Goal: Task Accomplishment & Management: Use online tool/utility

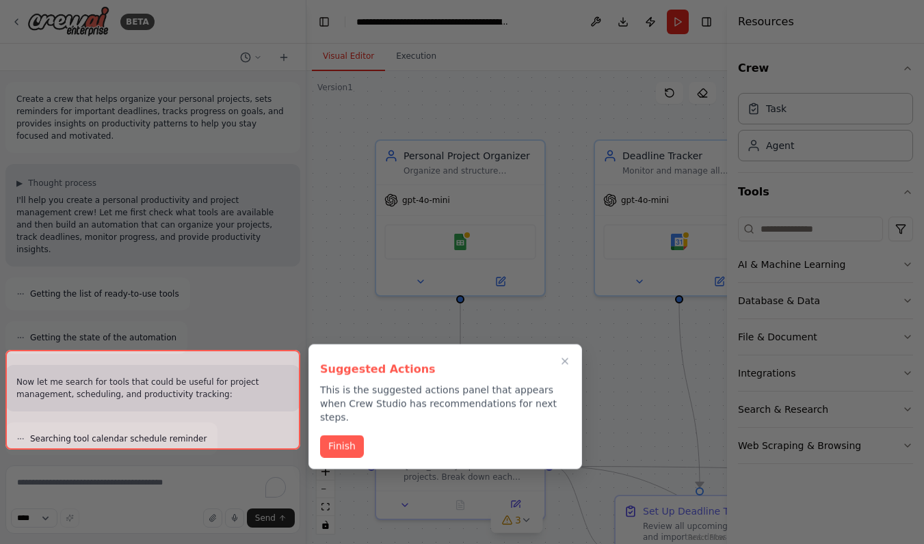
scroll to position [1414, 0]
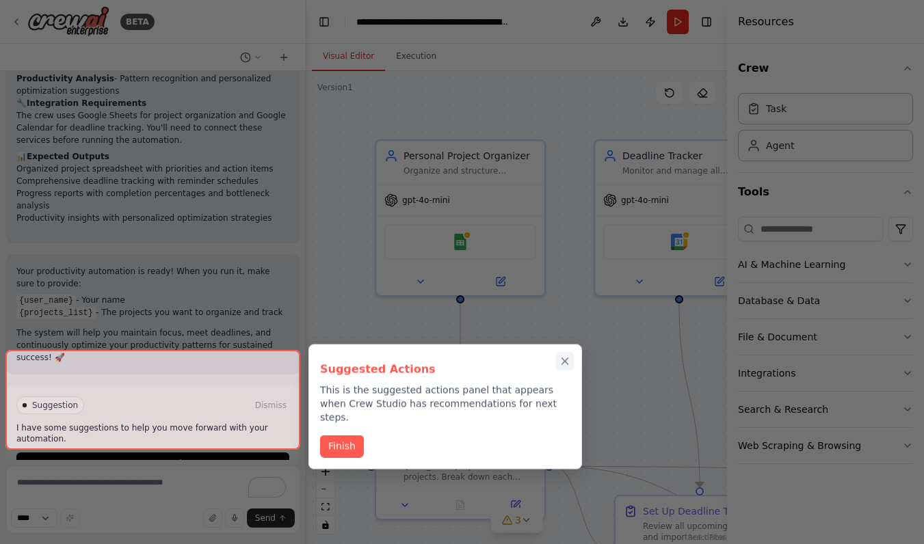
click at [559, 356] on icon "Close walkthrough" at bounding box center [565, 362] width 12 height 12
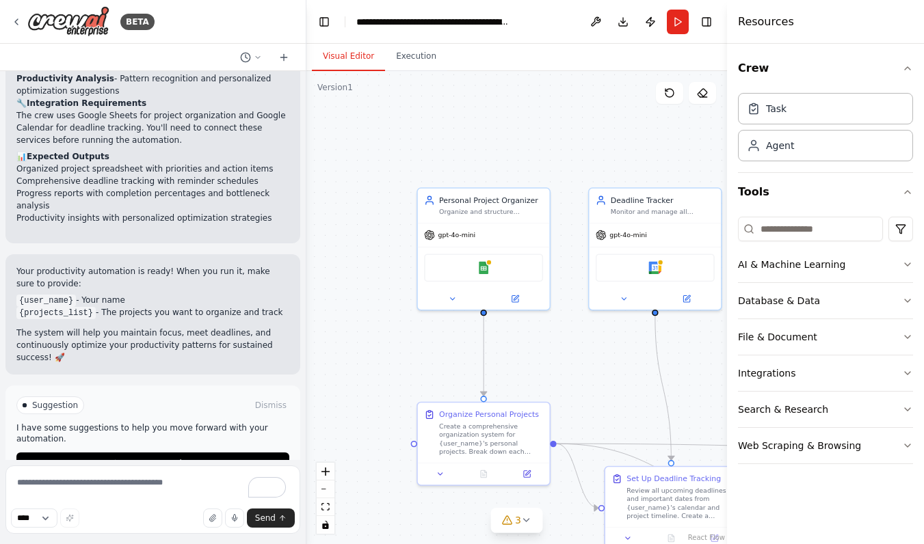
drag, startPoint x: 609, startPoint y: 371, endPoint x: 455, endPoint y: 310, distance: 165.7
click at [455, 310] on div ".deletable-edge-delete-btn { width: 20px; height: 20px; border: 0px solid #ffff…" at bounding box center [516, 307] width 421 height 473
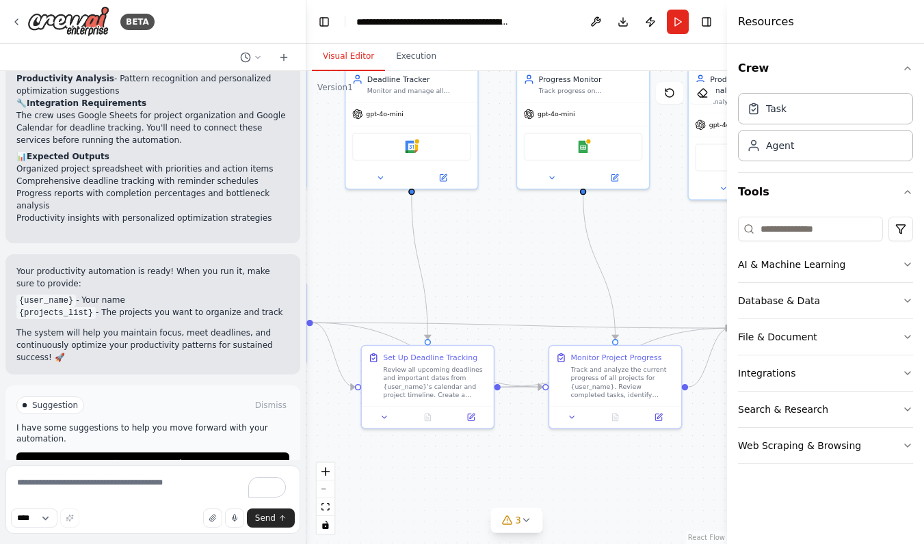
drag, startPoint x: 614, startPoint y: 319, endPoint x: 522, endPoint y: 261, distance: 108.9
click at [522, 261] on div ".deletable-edge-delete-btn { width: 20px; height: 20px; border: 0px solid #ffff…" at bounding box center [516, 307] width 421 height 473
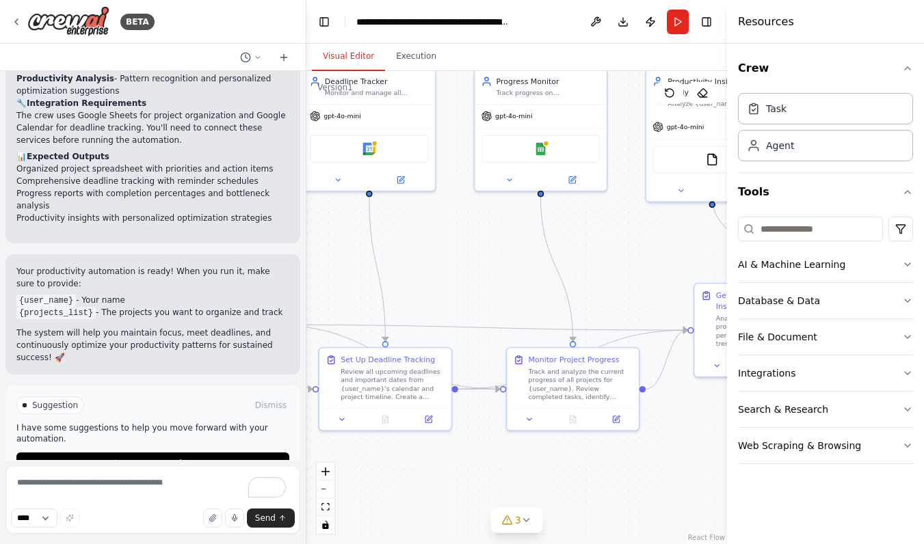
drag, startPoint x: 566, startPoint y: 276, endPoint x: 523, endPoint y: 277, distance: 42.4
click at [523, 277] on div ".deletable-edge-delete-btn { width: 20px; height: 20px; border: 0px solid #ffff…" at bounding box center [516, 307] width 421 height 473
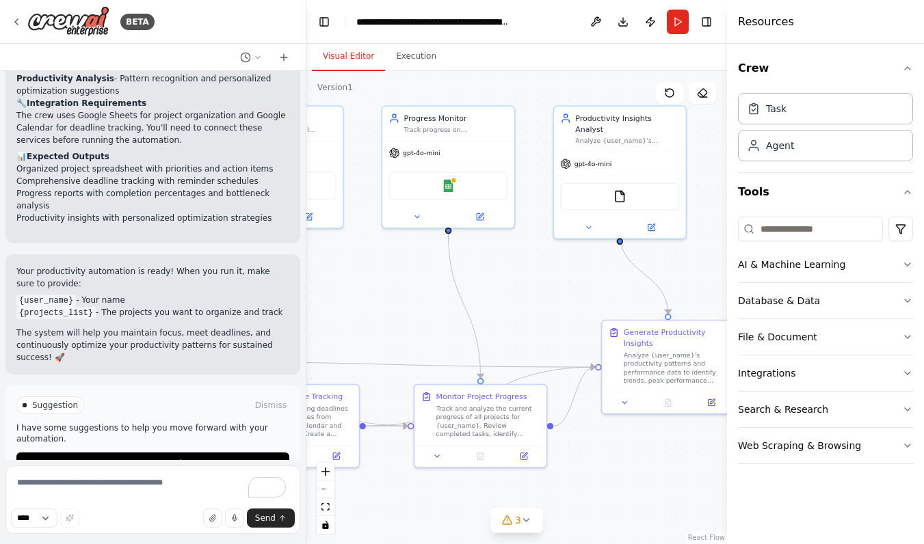
drag, startPoint x: 621, startPoint y: 242, endPoint x: 506, endPoint y: 281, distance: 121.3
click at [506, 281] on div ".deletable-edge-delete-btn { width: 20px; height: 20px; border: 0px solid #ffff…" at bounding box center [516, 307] width 421 height 473
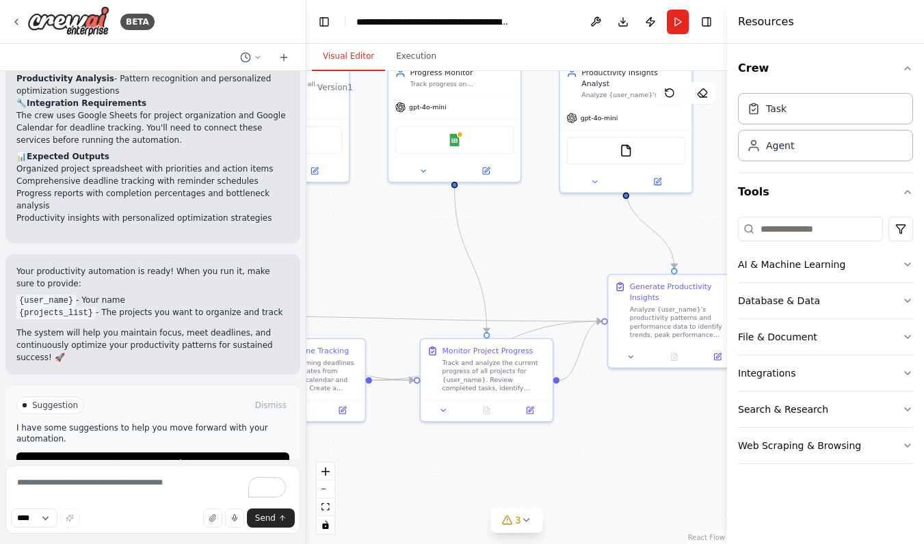
drag, startPoint x: 517, startPoint y: 284, endPoint x: 605, endPoint y: 173, distance: 141.7
click at [605, 172] on div ".deletable-edge-delete-btn { width: 20px; height: 20px; border: 0px solid #ffff…" at bounding box center [516, 307] width 421 height 473
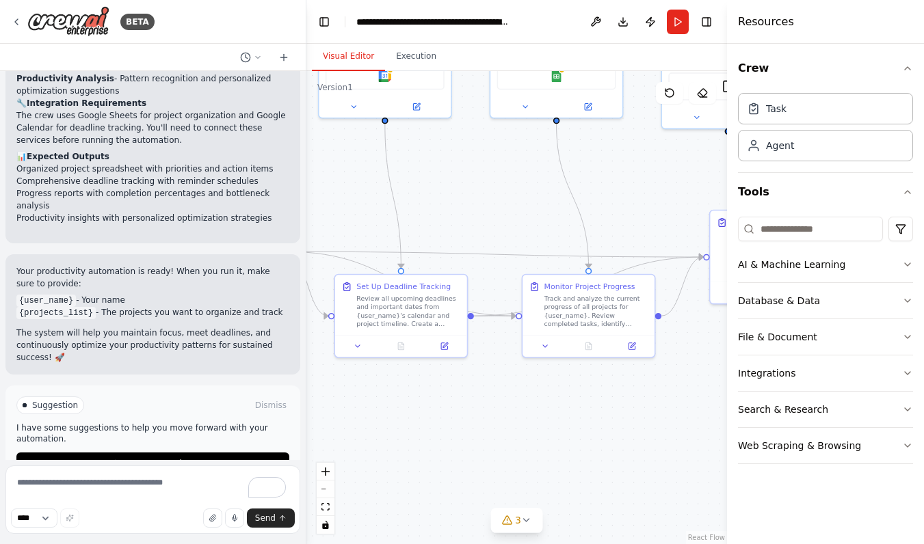
drag, startPoint x: 406, startPoint y: 208, endPoint x: 540, endPoint y: 223, distance: 134.9
click at [540, 223] on div ".deletable-edge-delete-btn { width: 20px; height: 20px; border: 0px solid #ffff…" at bounding box center [516, 307] width 421 height 473
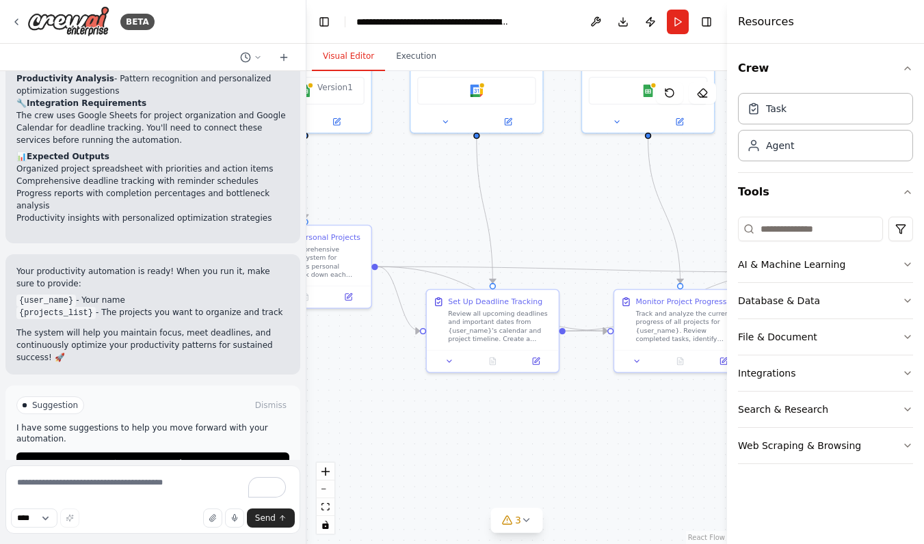
drag, startPoint x: 391, startPoint y: 206, endPoint x: 546, endPoint y: 256, distance: 163.1
click at [546, 256] on div ".deletable-edge-delete-btn { width: 20px; height: 20px; border: 0px solid #ffff…" at bounding box center [516, 307] width 421 height 473
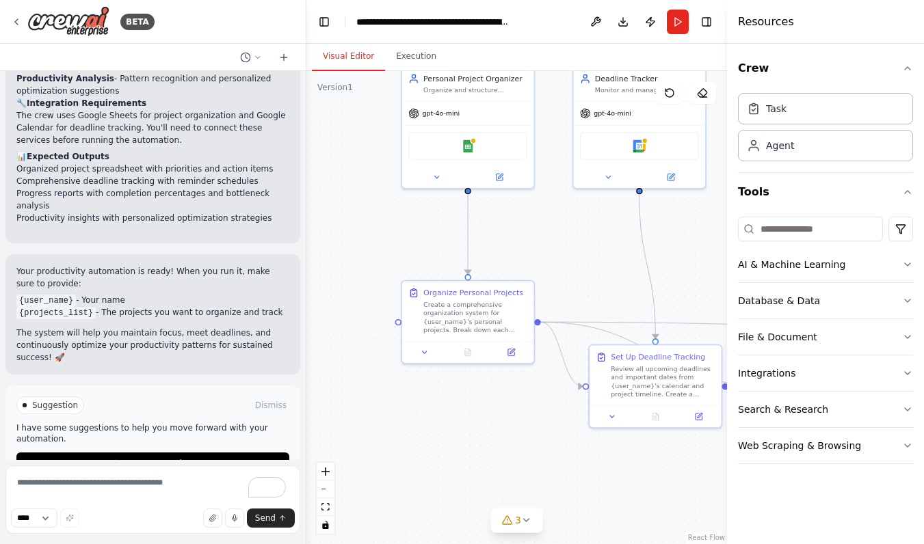
drag, startPoint x: 358, startPoint y: 226, endPoint x: 379, endPoint y: 319, distance: 95.4
click at [380, 318] on div ".deletable-edge-delete-btn { width: 20px; height: 20px; border: 0px solid #ffff…" at bounding box center [516, 307] width 421 height 473
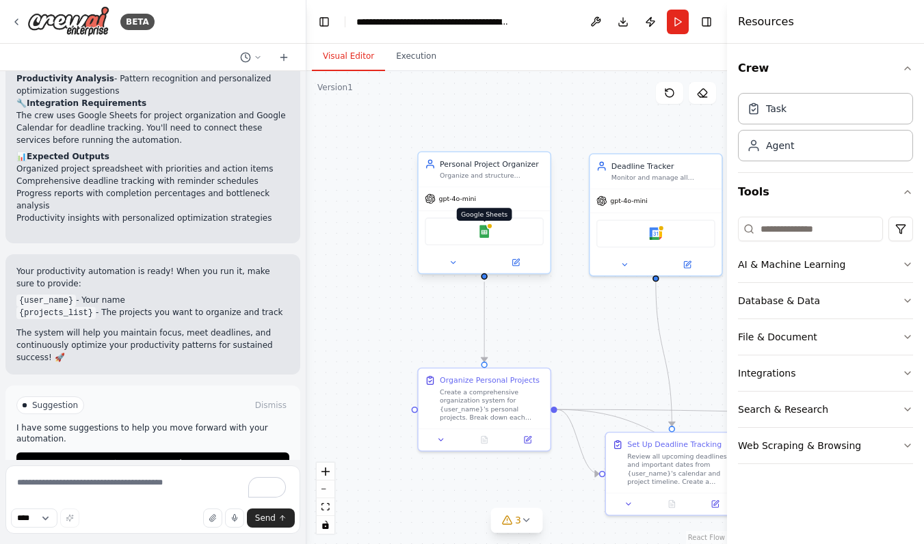
click at [486, 229] on img at bounding box center [484, 231] width 13 height 13
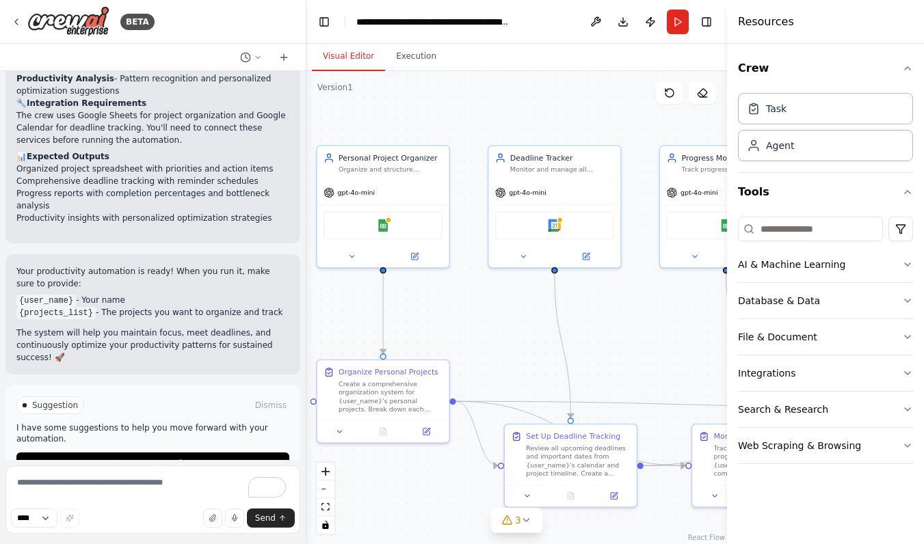
drag, startPoint x: 605, startPoint y: 329, endPoint x: 499, endPoint y: 321, distance: 106.3
click at [499, 321] on div ".deletable-edge-delete-btn { width: 20px; height: 20px; border: 0px solid #ffff…" at bounding box center [516, 307] width 421 height 473
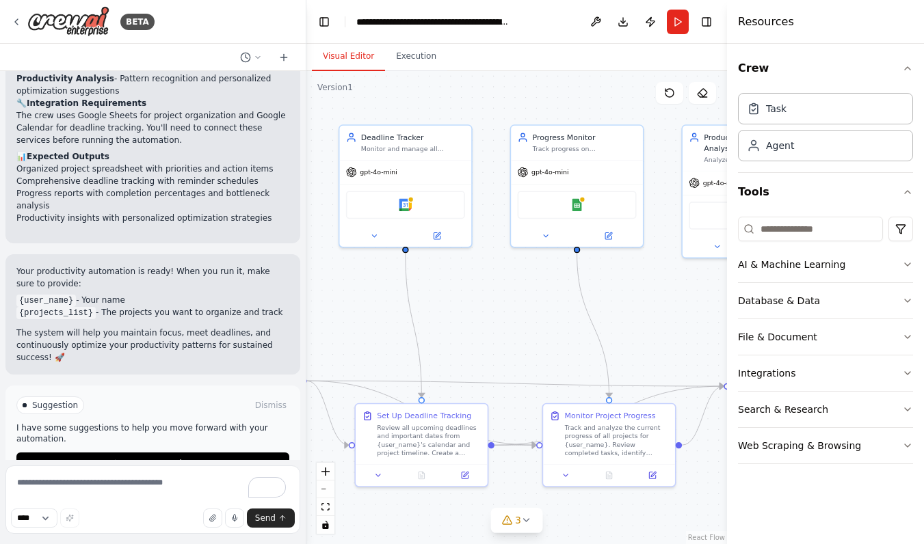
drag, startPoint x: 632, startPoint y: 330, endPoint x: 451, endPoint y: 306, distance: 182.9
click at [451, 306] on div ".deletable-edge-delete-btn { width: 20px; height: 20px; border: 0px solid #ffff…" at bounding box center [516, 307] width 421 height 473
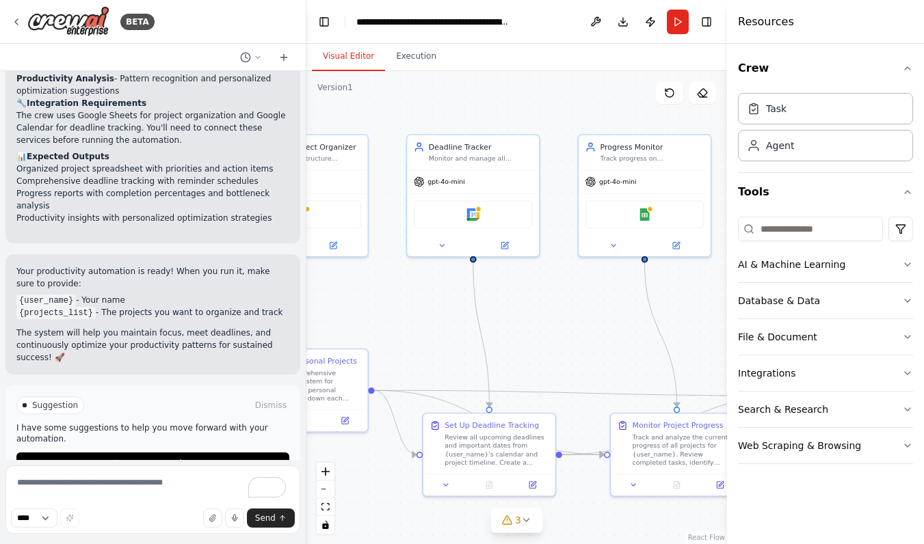
drag, startPoint x: 483, startPoint y: 292, endPoint x: 713, endPoint y: 321, distance: 231.7
click at [713, 321] on div ".deletable-edge-delete-btn { width: 20px; height: 20px; border: 0px solid #ffff…" at bounding box center [516, 307] width 421 height 473
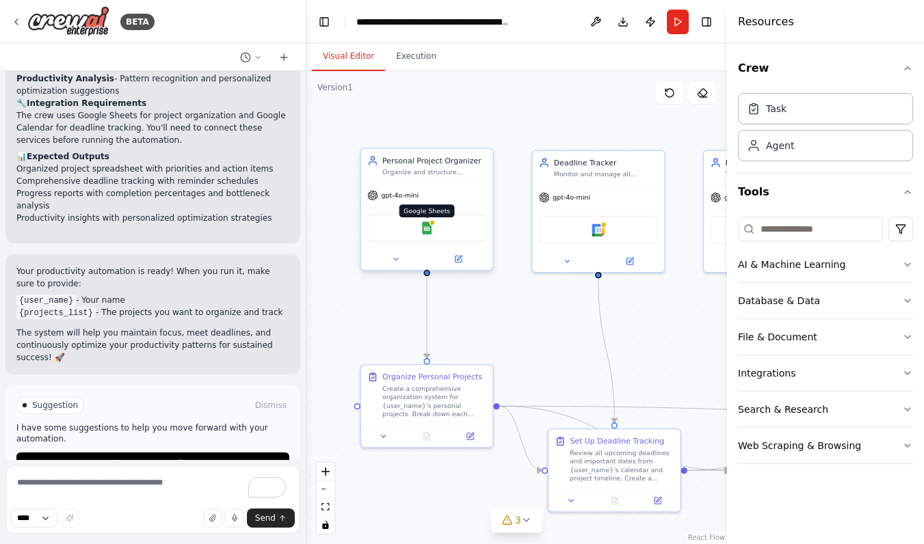
click at [421, 227] on img at bounding box center [427, 228] width 13 height 13
click at [903, 294] on button "Database & Data" at bounding box center [825, 301] width 175 height 36
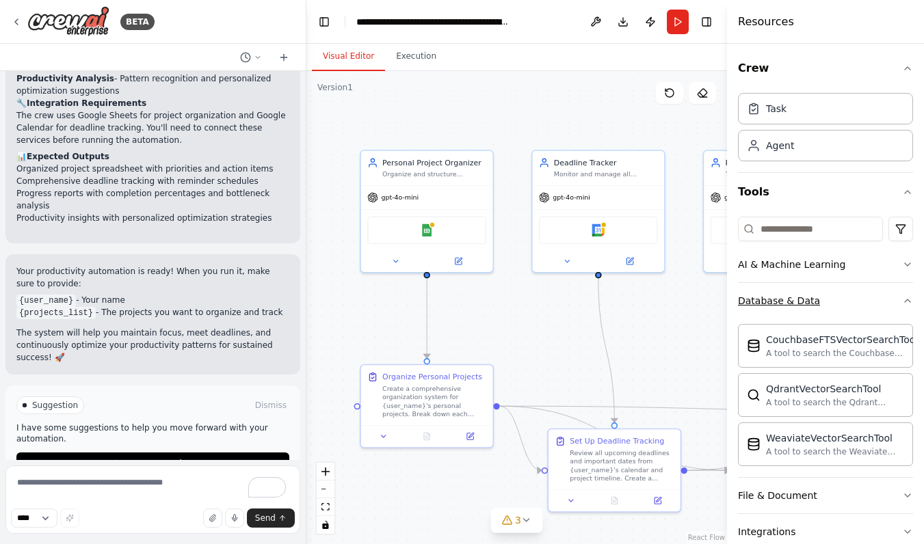
click at [906, 296] on icon "button" at bounding box center [907, 300] width 11 height 11
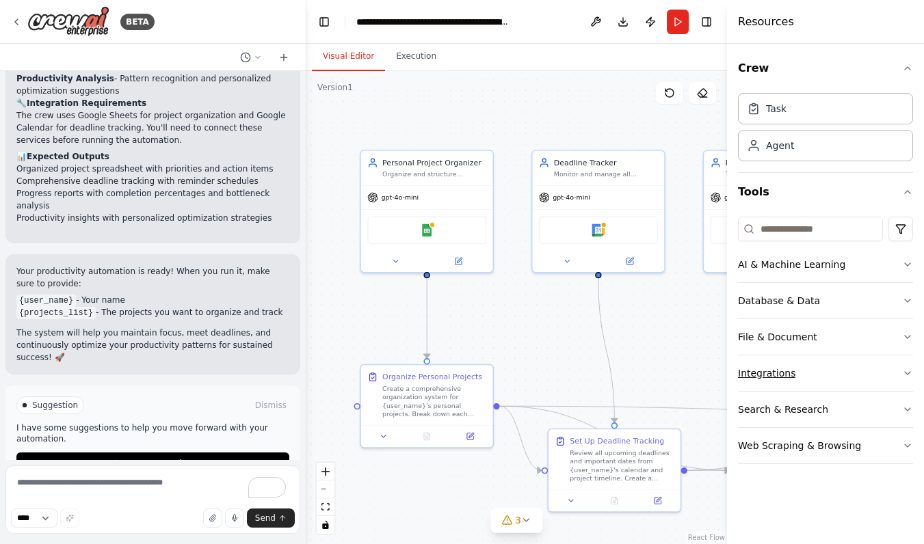
click at [853, 369] on button "Integrations" at bounding box center [825, 374] width 175 height 36
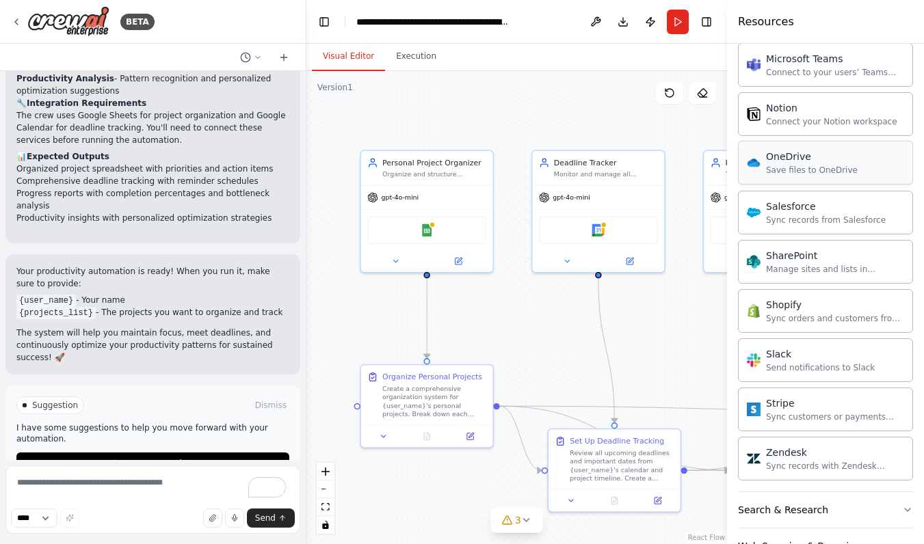
scroll to position [1006, 0]
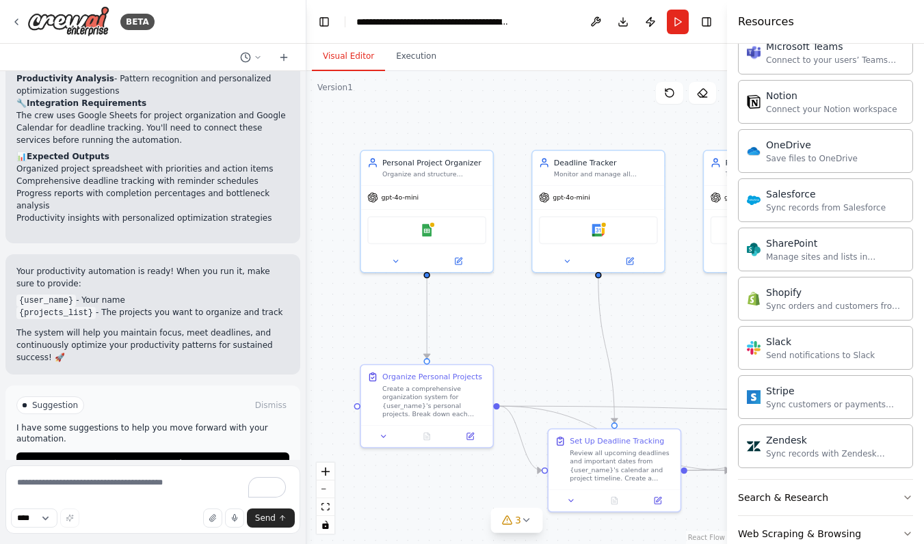
click at [661, 322] on div ".deletable-edge-delete-btn { width: 20px; height: 20px; border: 0px solid #ffff…" at bounding box center [516, 307] width 421 height 473
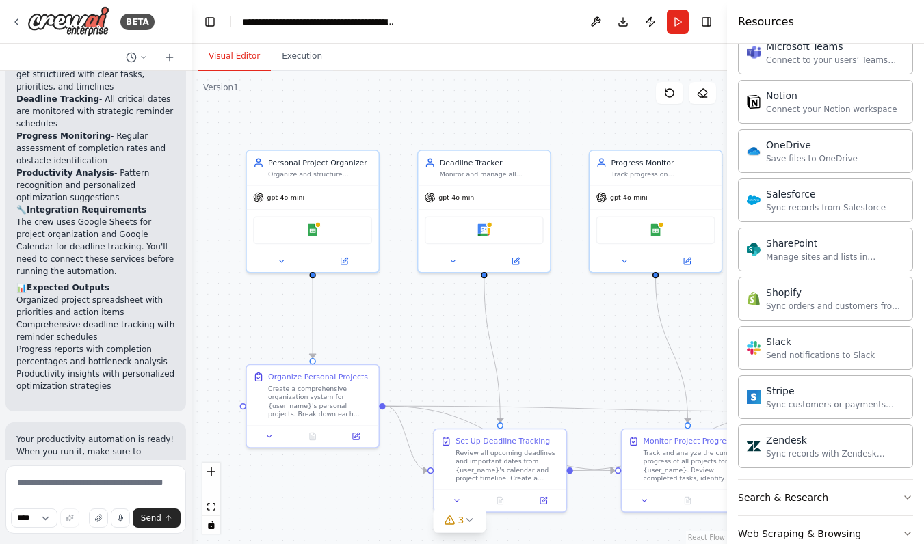
scroll to position [1829, 0]
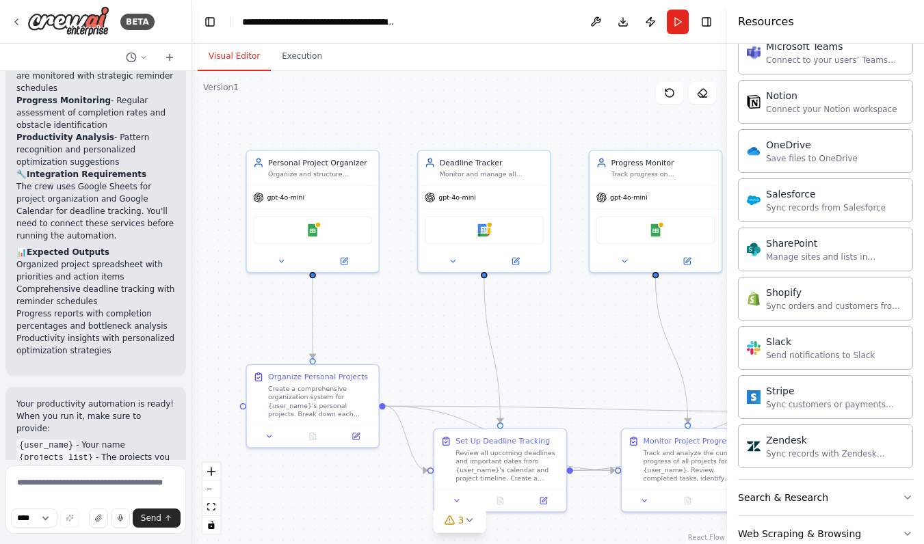
drag, startPoint x: 305, startPoint y: 26, endPoint x: 189, endPoint y: 25, distance: 116.3
click at [189, 25] on div "BETA Create a crew that helps organize your personal projects, sets reminders f…" at bounding box center [462, 272] width 924 height 544
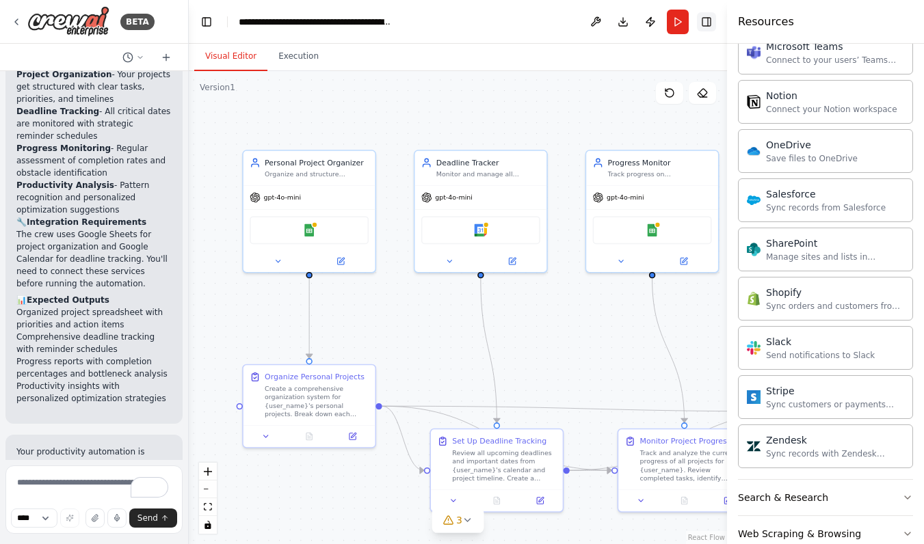
click at [713, 21] on button "Toggle Right Sidebar" at bounding box center [706, 21] width 19 height 19
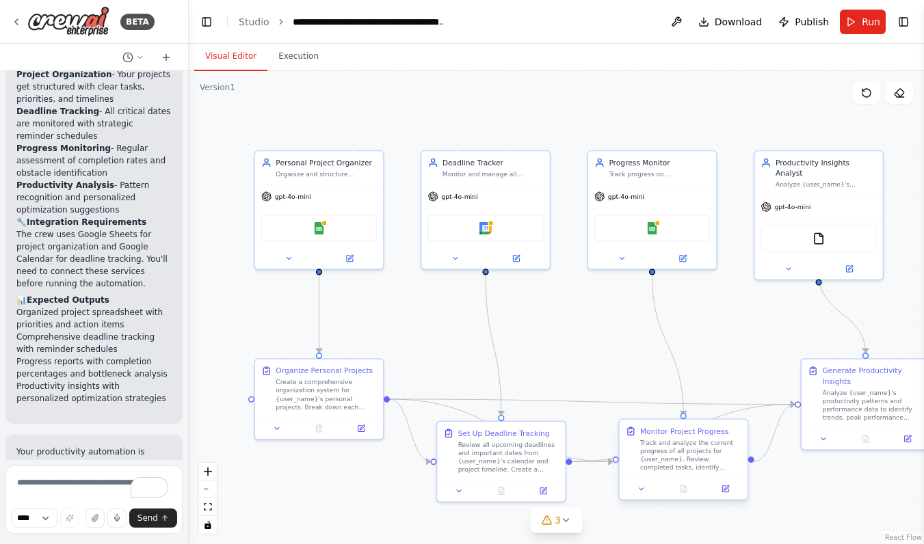
click at [673, 455] on div "Track and analyze the current progress of all projects for {user_name}. Review …" at bounding box center [690, 455] width 101 height 34
click at [664, 460] on div "Track and analyze the current progress of all projects for {user_name}. Review …" at bounding box center [690, 455] width 101 height 34
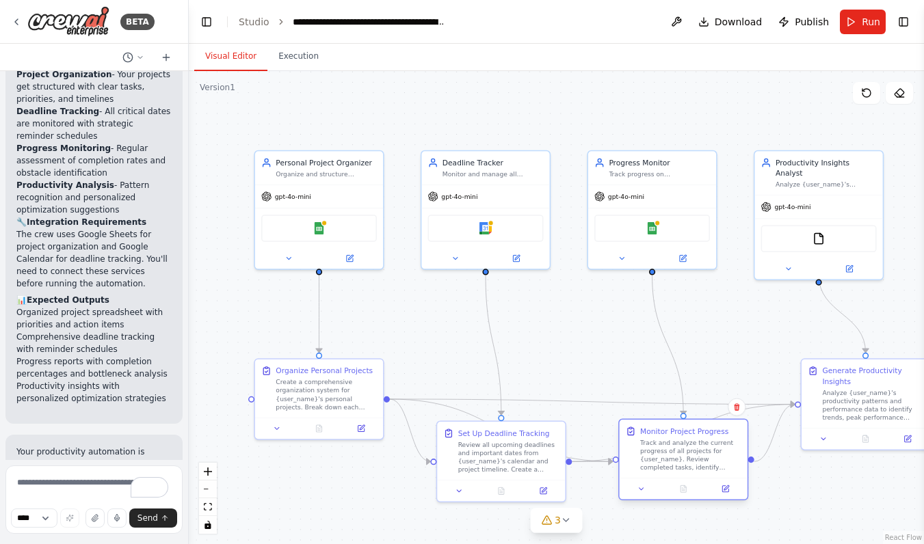
click at [680, 432] on div "Monitor Project Progress" at bounding box center [684, 431] width 88 height 10
click at [639, 174] on div "Track progress on {user_name}'s goals and projects, measure completion rates, i…" at bounding box center [659, 172] width 101 height 8
click at [635, 178] on div "Progress Monitor Track progress on {user_name}'s goals and projects, measure co…" at bounding box center [652, 166] width 128 height 34
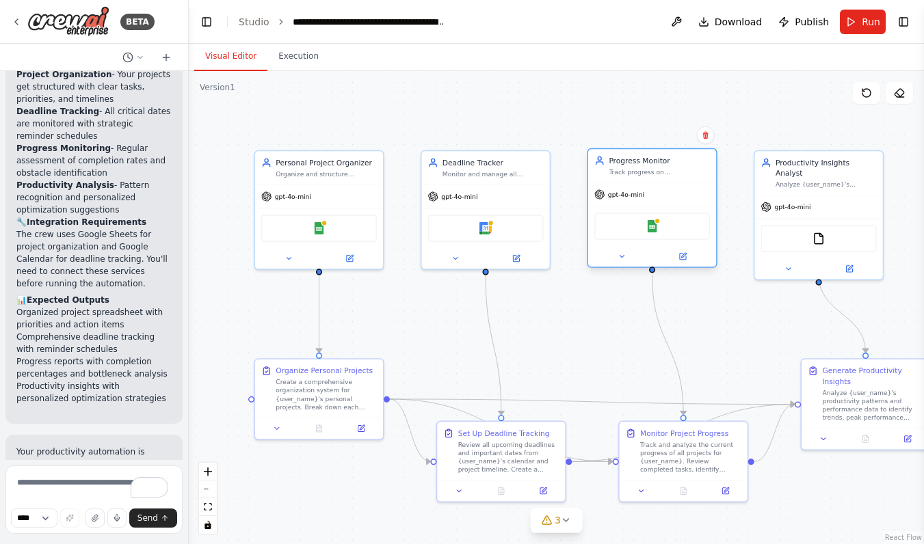
click at [635, 178] on div "Progress Monitor Track progress on {user_name}'s goals and projects, measure co…" at bounding box center [652, 166] width 128 height 34
click at [655, 227] on img at bounding box center [652, 226] width 12 height 12
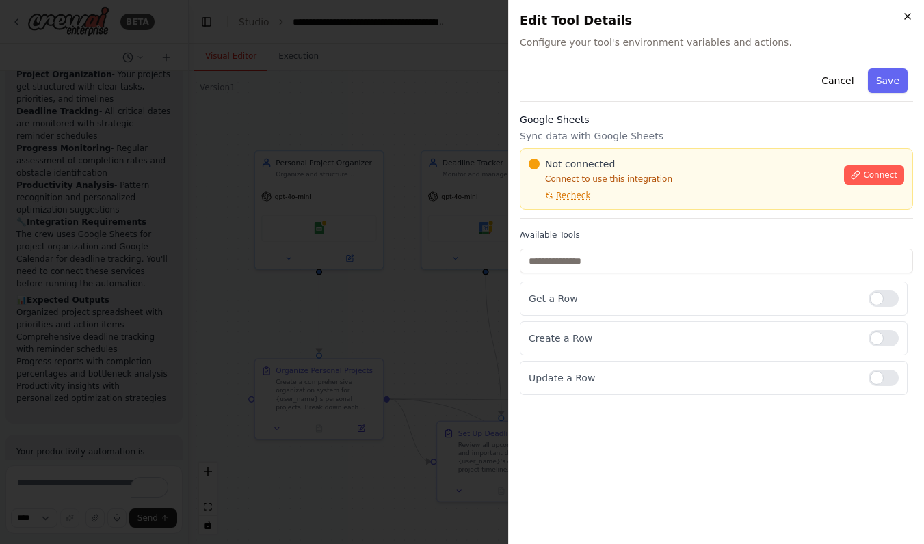
click at [907, 12] on icon "button" at bounding box center [907, 16] width 11 height 11
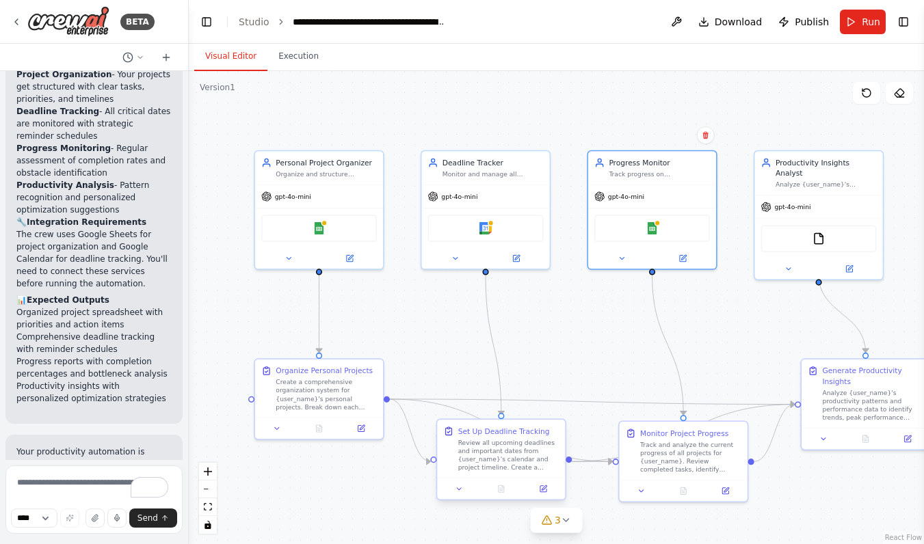
click at [489, 453] on div "Review all upcoming deadlines and important dates from {user_name}'s calendar a…" at bounding box center [508, 455] width 101 height 34
click at [458, 490] on icon at bounding box center [459, 489] width 8 height 8
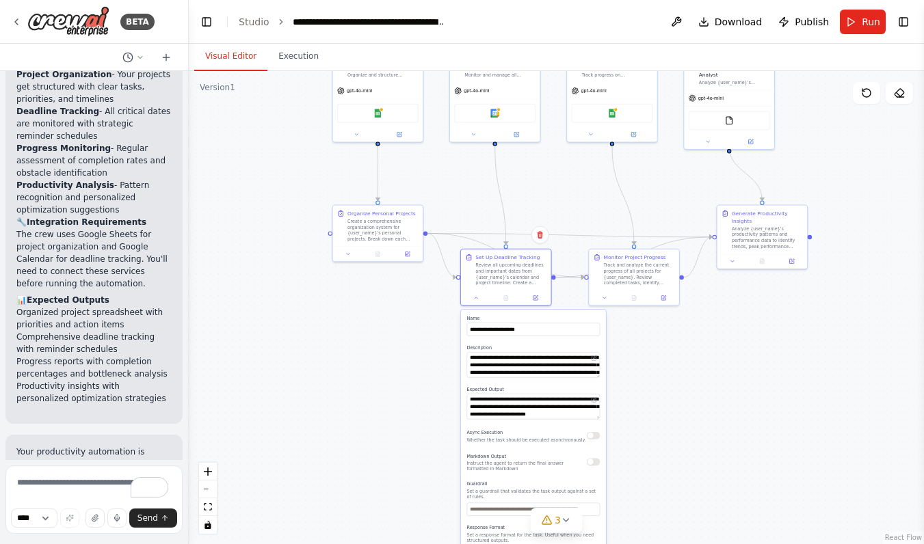
drag, startPoint x: 682, startPoint y: 534, endPoint x: 683, endPoint y: 295, distance: 238.7
click at [683, 295] on div ".deletable-edge-delete-btn { width: 20px; height: 20px; border: 0px solid #ffff…" at bounding box center [556, 307] width 735 height 473
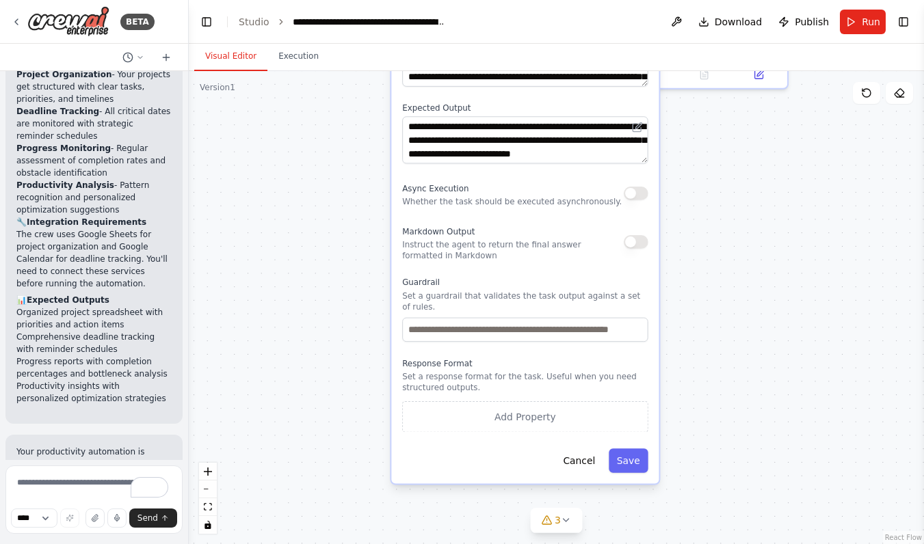
drag, startPoint x: 501, startPoint y: 428, endPoint x: 506, endPoint y: 286, distance: 142.3
click at [505, 288] on div "Guardrail Set a guardrail that validates the task output against a set of rules." at bounding box center [525, 309] width 246 height 65
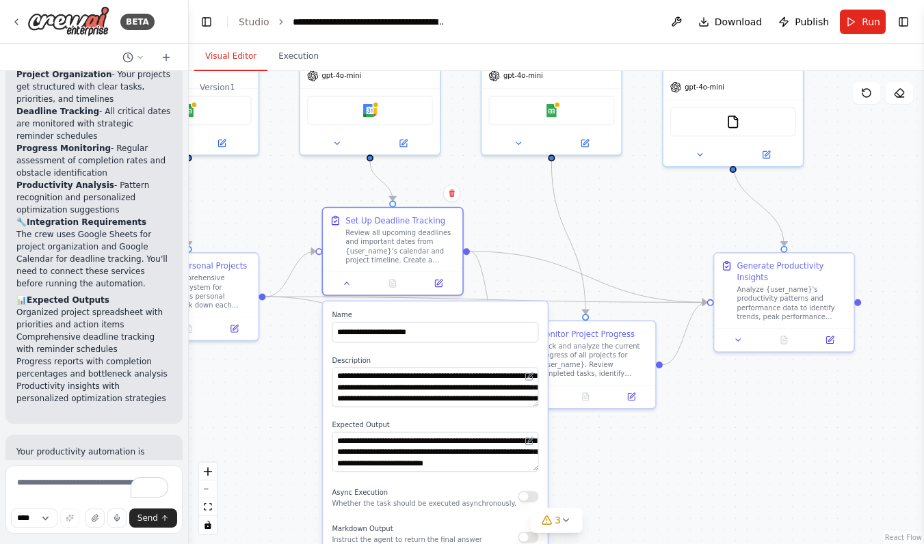
drag, startPoint x: 772, startPoint y: 302, endPoint x: 644, endPoint y: 577, distance: 303.2
click at [644, 544] on html "BETA Create a crew that helps organize your personal projects, sets reminders f…" at bounding box center [462, 272] width 924 height 544
click at [595, 364] on div "Track and analyze the current progress of all projects for {user_name}. Review …" at bounding box center [593, 357] width 110 height 36
click at [540, 394] on icon at bounding box center [540, 394] width 5 height 2
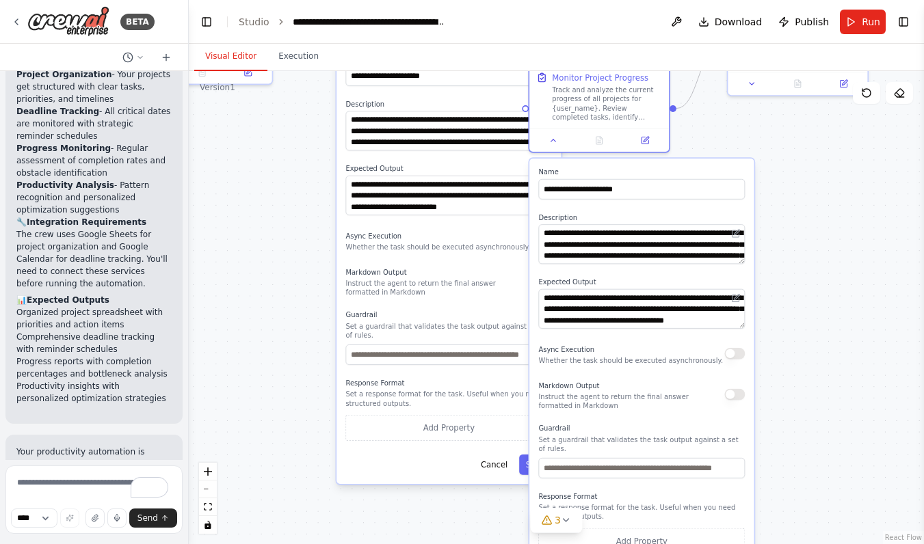
drag, startPoint x: 782, startPoint y: 484, endPoint x: 798, endPoint y: 229, distance: 254.9
click at [798, 229] on div ".deletable-edge-delete-btn { width: 20px; height: 20px; border: 0px solid #ffff…" at bounding box center [556, 307] width 735 height 473
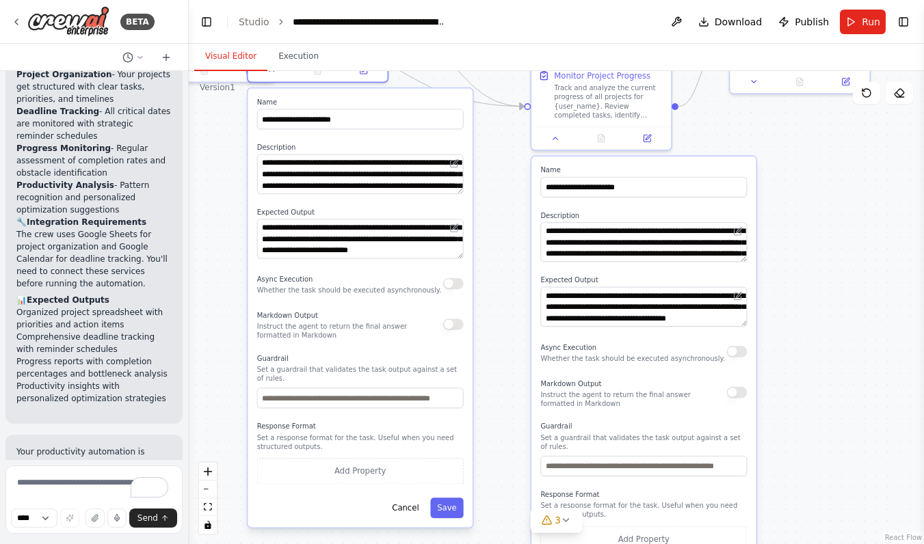
drag, startPoint x: 401, startPoint y: 297, endPoint x: 326, endPoint y: 340, distance: 87.3
click at [326, 340] on div "**********" at bounding box center [360, 307] width 224 height 439
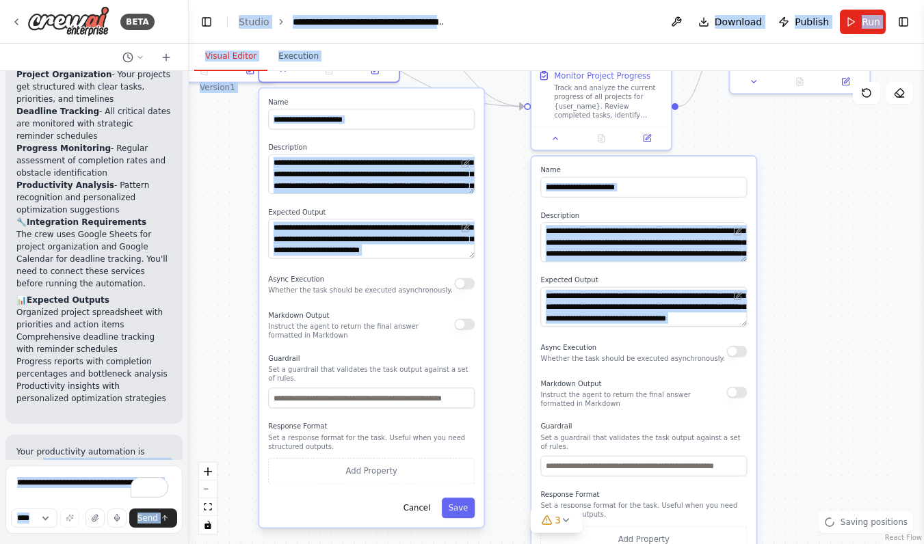
drag, startPoint x: 168, startPoint y: 319, endPoint x: 248, endPoint y: 336, distance: 82.0
click at [248, 336] on div "BETA Create a crew that helps organize your personal projects, sets reminders f…" at bounding box center [462, 272] width 924 height 544
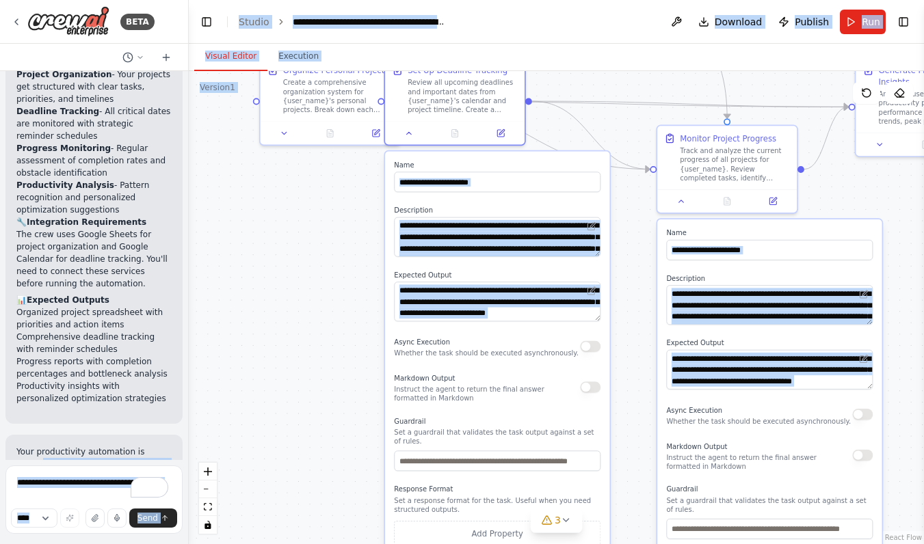
drag, startPoint x: 202, startPoint y: 304, endPoint x: 414, endPoint y: 463, distance: 264.7
click at [416, 464] on div ".deletable-edge-delete-btn { width: 20px; height: 20px; border: 0px solid #ffff…" at bounding box center [556, 307] width 735 height 473
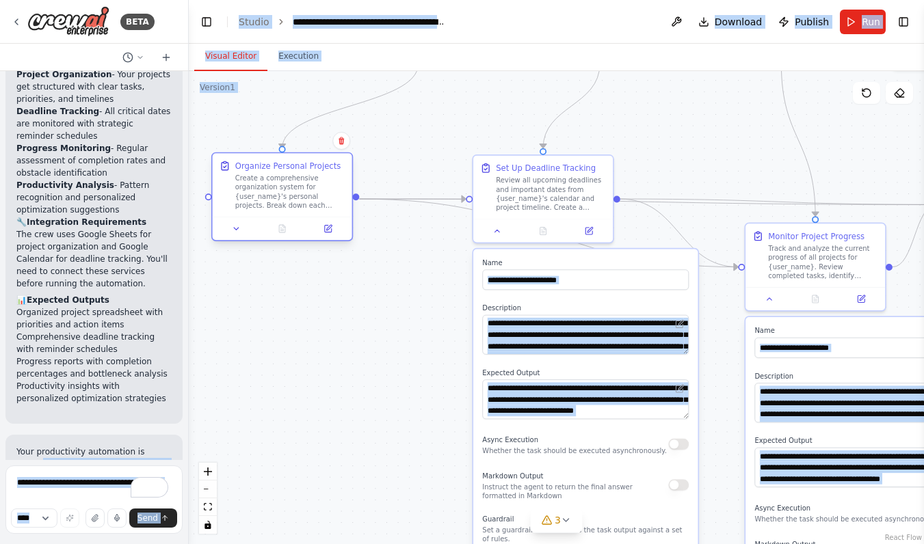
drag, startPoint x: 379, startPoint y: 202, endPoint x: 244, endPoint y: 201, distance: 134.7
click at [244, 201] on div "Create a comprehensive organization system for {user_name}'s personal projects.…" at bounding box center [290, 192] width 110 height 36
click at [235, 228] on icon at bounding box center [236, 229] width 5 height 2
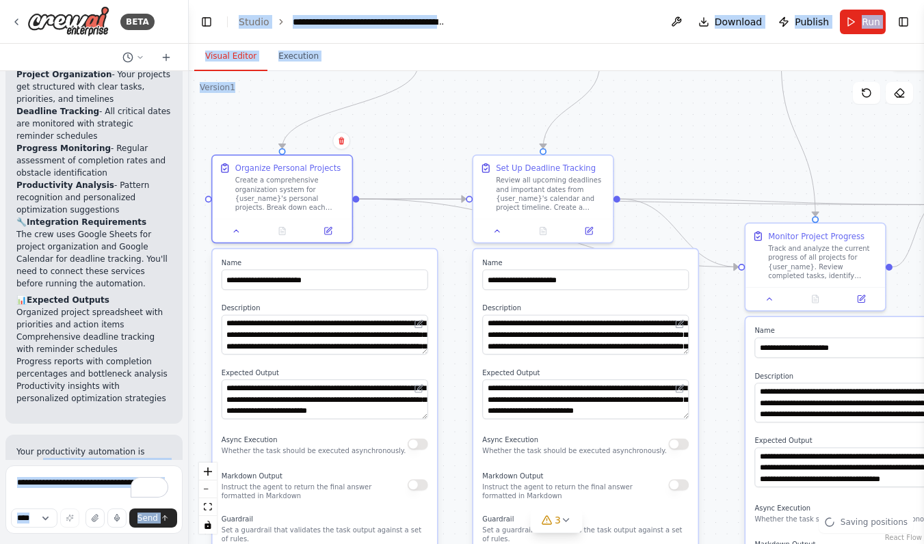
click at [437, 269] on div "**********" at bounding box center [324, 468] width 227 height 441
click at [454, 287] on div ".deletable-edge-delete-btn { width: 20px; height: 20px; border: 0px solid #ffff…" at bounding box center [556, 307] width 735 height 473
click at [468, 303] on div ".deletable-edge-delete-btn { width: 20px; height: 20px; border: 0px solid #ffff…" at bounding box center [556, 307] width 735 height 473
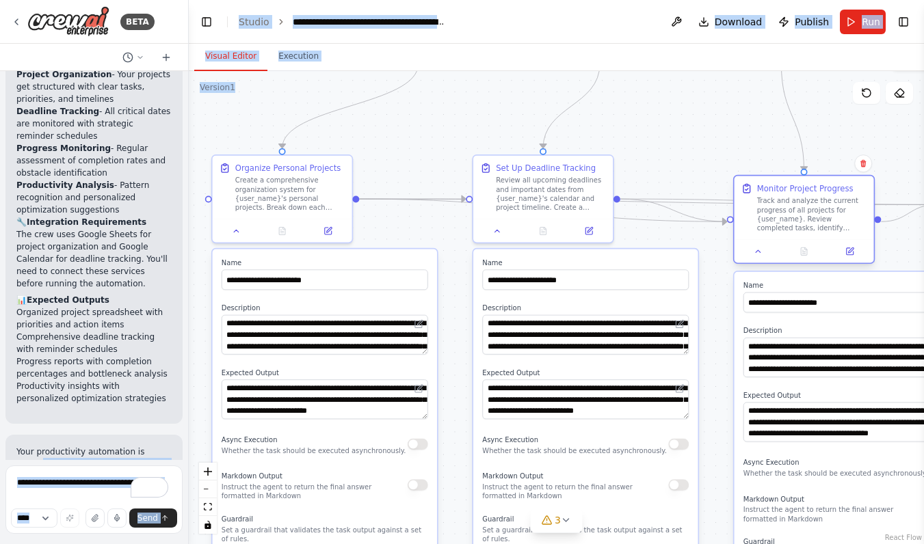
drag, startPoint x: 771, startPoint y: 226, endPoint x: 764, endPoint y: 187, distance: 40.4
click at [764, 187] on div "Monitor Project Progress" at bounding box center [805, 189] width 96 height 12
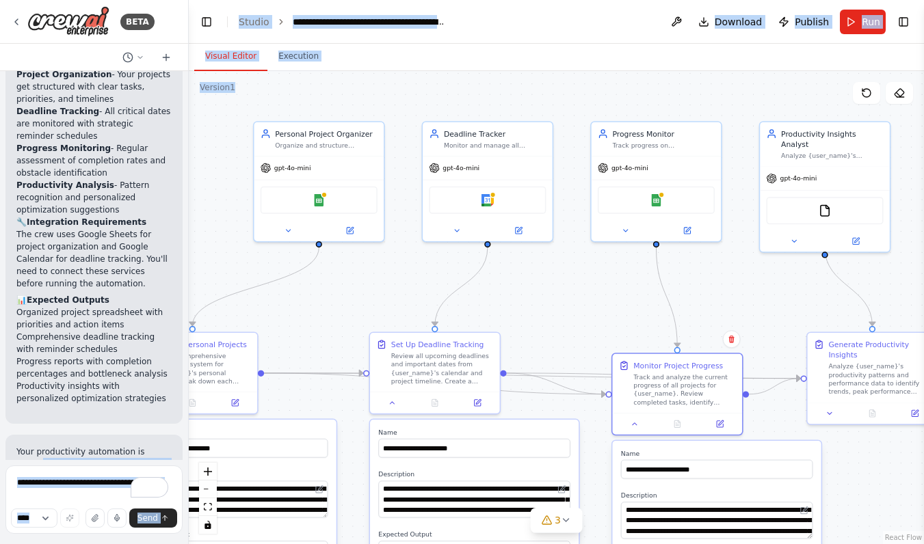
drag, startPoint x: 701, startPoint y: 135, endPoint x: 572, endPoint y: 313, distance: 219.4
click at [572, 313] on div ".deletable-edge-delete-btn { width: 20px; height: 20px; border: 0px solid #ffff…" at bounding box center [556, 307] width 735 height 473
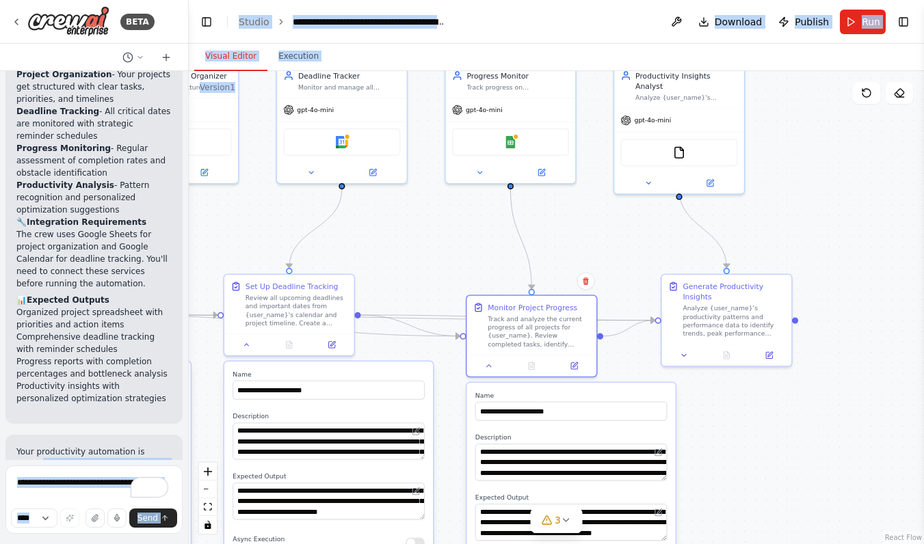
drag, startPoint x: 699, startPoint y: 300, endPoint x: 484, endPoint y: 220, distance: 229.8
click at [484, 221] on div ".deletable-edge-delete-btn { width: 20px; height: 20px; border: 0px solid #ffff…" at bounding box center [556, 307] width 735 height 473
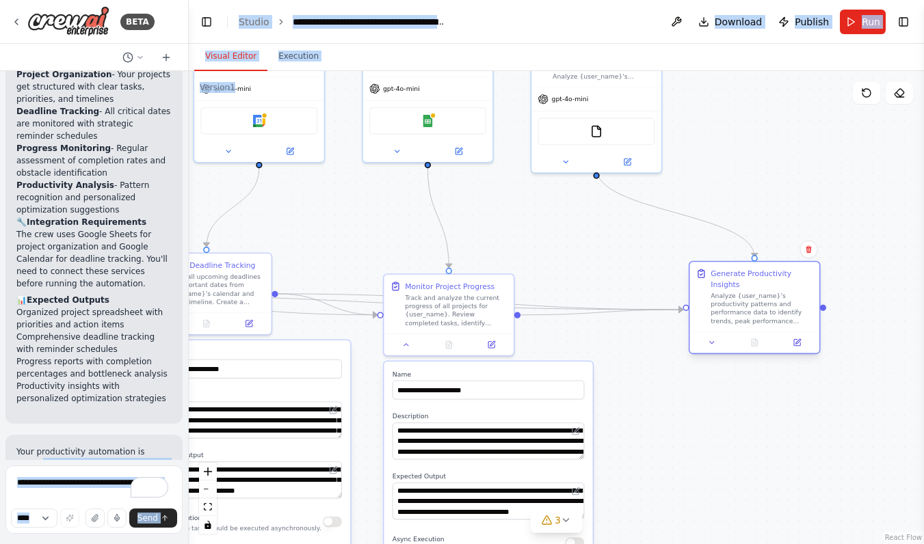
drag, startPoint x: 641, startPoint y: 271, endPoint x: 748, endPoint y: 287, distance: 107.8
click at [749, 287] on div "Generate Productivity Insights" at bounding box center [762, 279] width 102 height 21
click at [706, 343] on button at bounding box center [712, 342] width 36 height 12
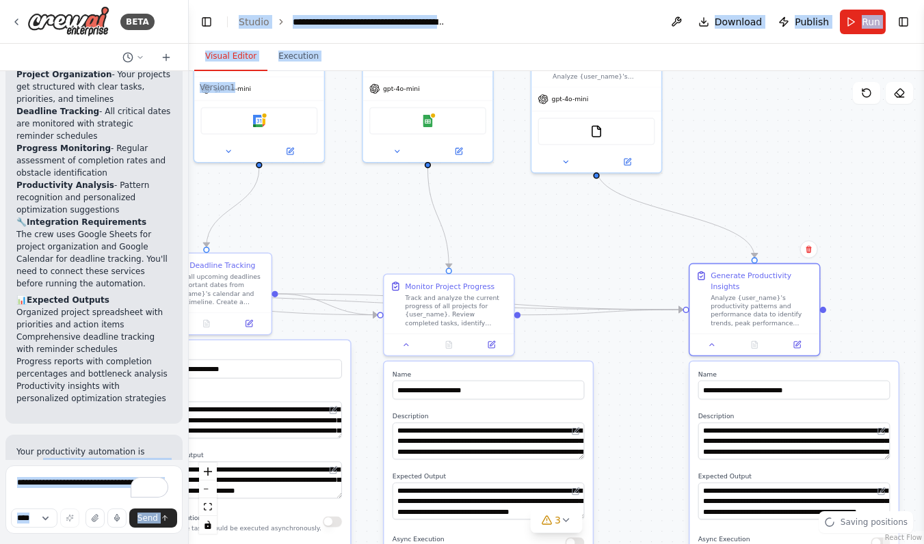
click at [645, 379] on div ".deletable-edge-delete-btn { width: 20px; height: 20px; border: 0px solid #ffff…" at bounding box center [556, 307] width 735 height 473
click at [133, 487] on li "{user_name} - Your name" at bounding box center [93, 493] width 155 height 12
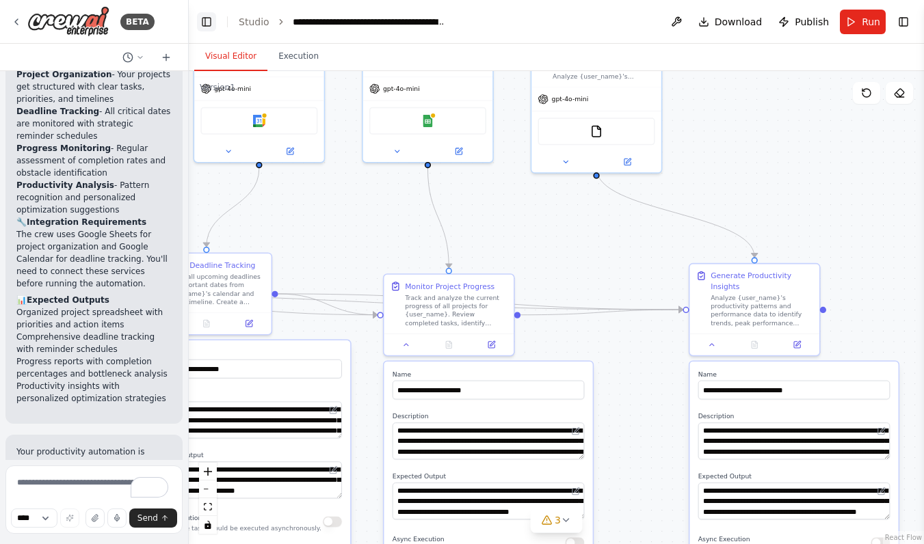
click at [204, 21] on button "Toggle Left Sidebar" at bounding box center [206, 21] width 19 height 19
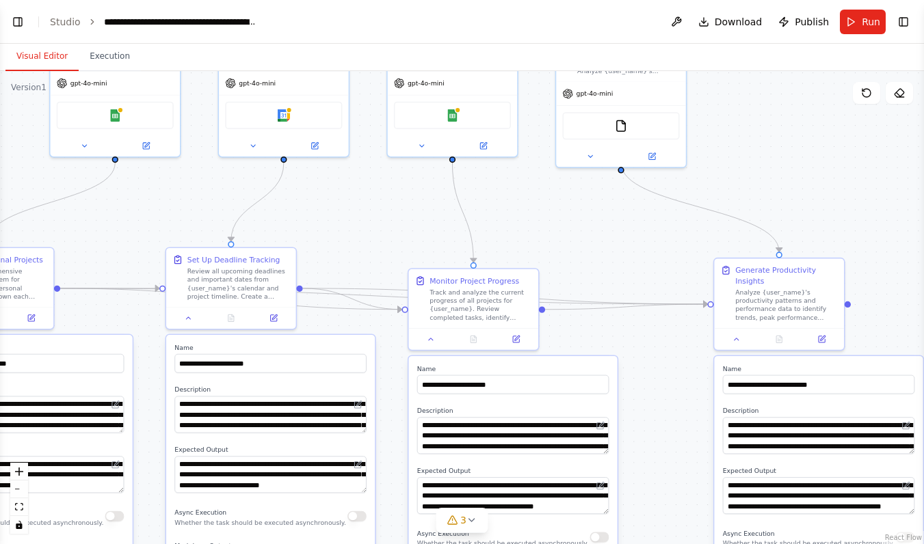
drag, startPoint x: 349, startPoint y: 219, endPoint x: 588, endPoint y: 213, distance: 238.7
click at [588, 213] on div ".deletable-edge-delete-btn { width: 20px; height: 20px; border: 0px solid #ffff…" at bounding box center [462, 307] width 924 height 473
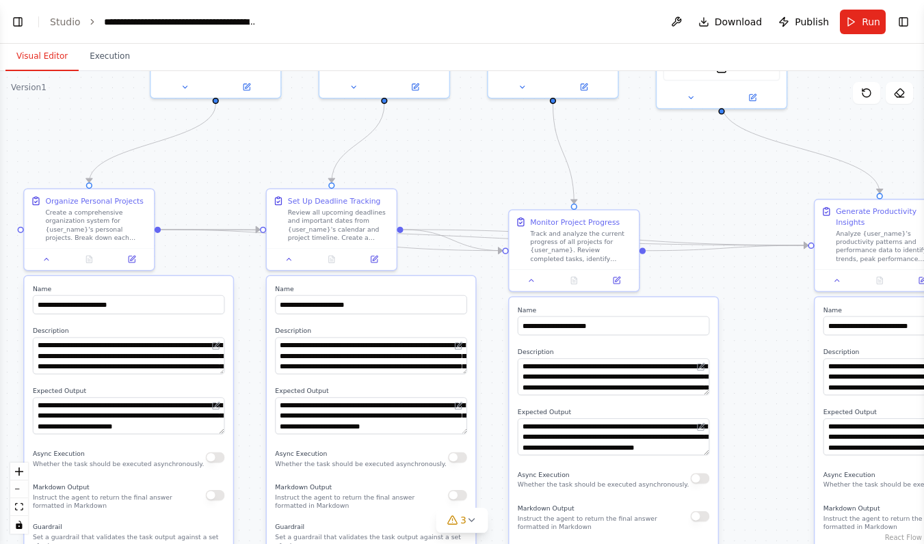
drag, startPoint x: 425, startPoint y: 213, endPoint x: 516, endPoint y: 144, distance: 113.8
click at [516, 144] on div ".deletable-edge-delete-btn { width: 20px; height: 20px; border: 0px solid #ffff…" at bounding box center [462, 307] width 924 height 473
